Goal: Navigation & Orientation: Find specific page/section

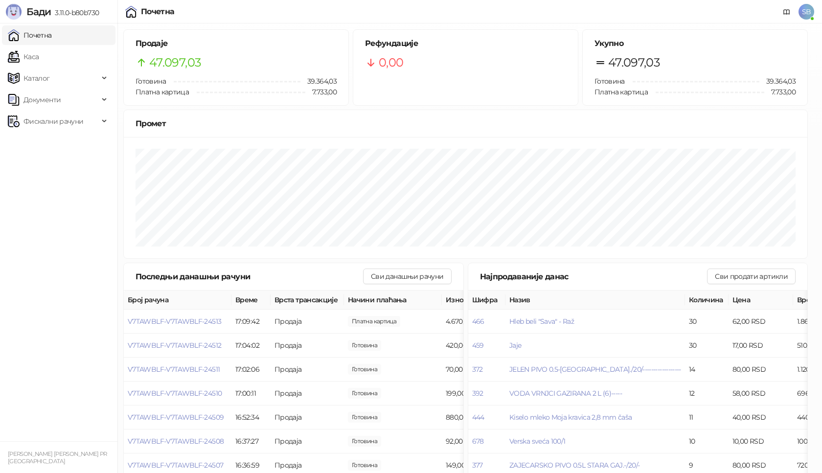
click at [431, 326] on div "Потребан је унос ПИН кода Пажња: Уносом погрешног ПИН кода 5 пута узастопно, бл…" at bounding box center [411, 236] width 822 height 473
